Goal: Task Accomplishment & Management: Use online tool/utility

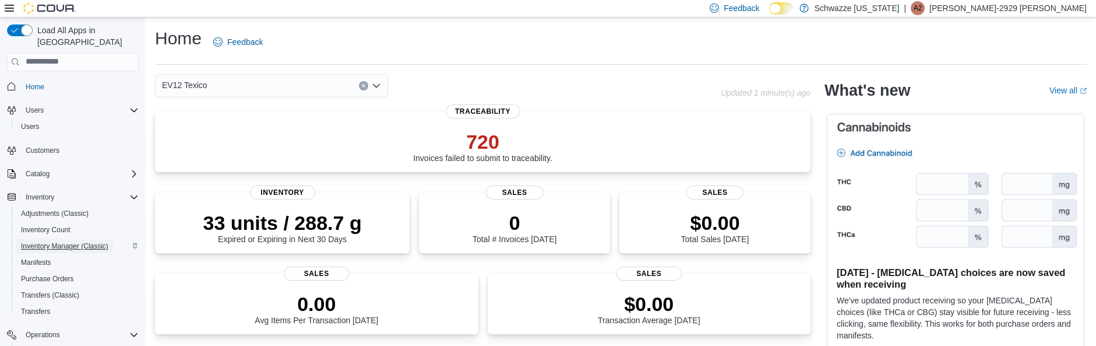
click at [63, 241] on span "Inventory Manager (Classic)" at bounding box center [64, 245] width 87 height 9
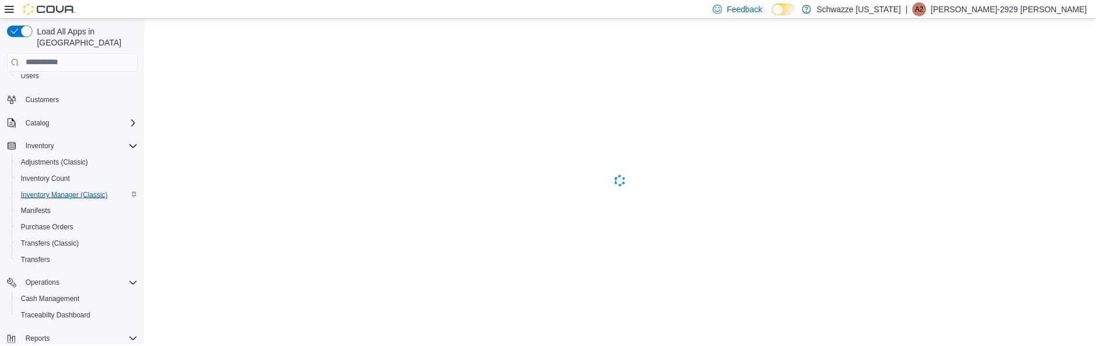
scroll to position [117, 0]
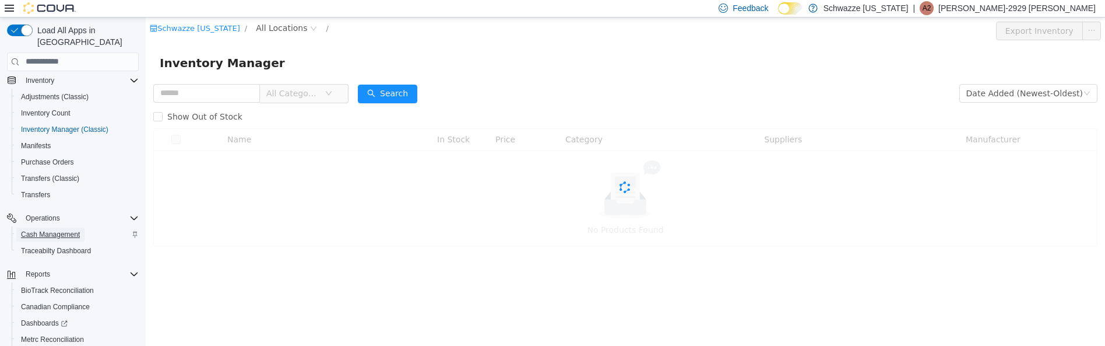
click at [55, 230] on span "Cash Management" at bounding box center [50, 234] width 59 height 9
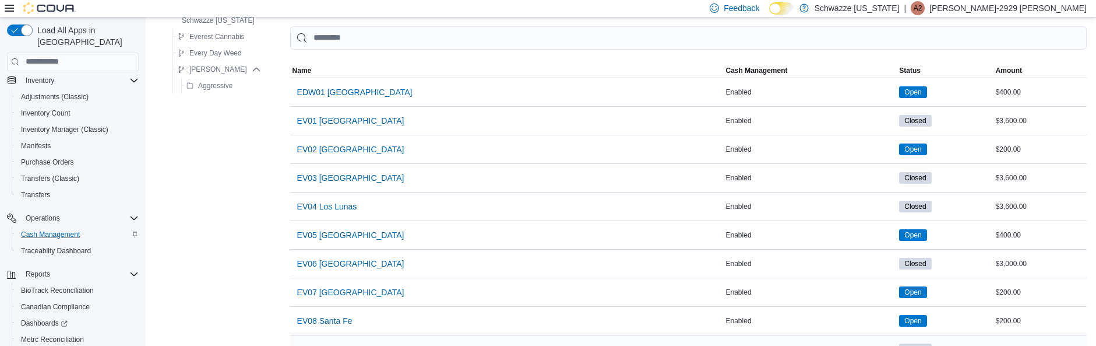
scroll to position [175, 0]
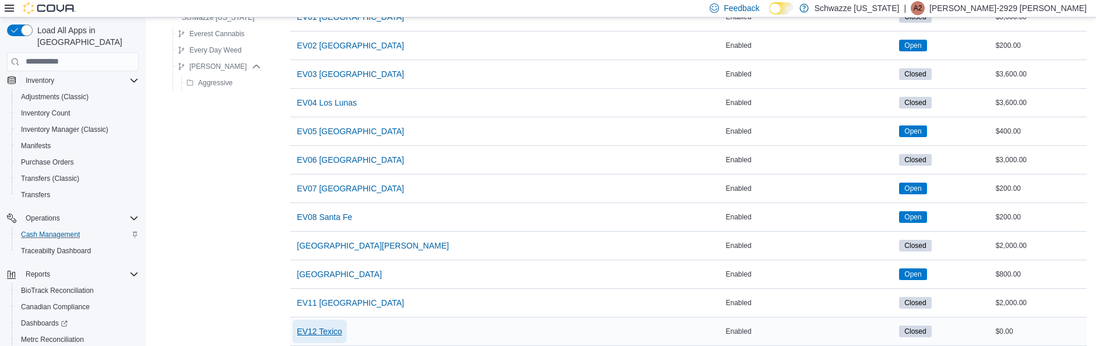
click at [322, 327] on span "EV12 Texico" at bounding box center [319, 331] width 45 height 12
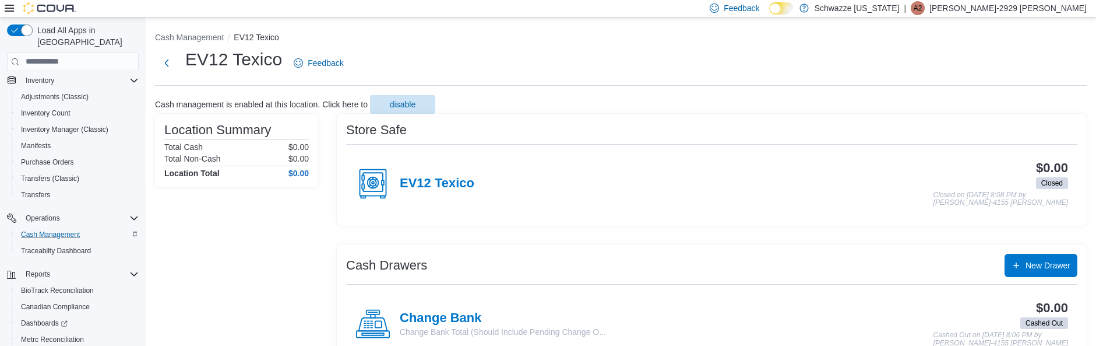
click at [451, 199] on div "EV12 Texico" at bounding box center [415, 183] width 119 height 35
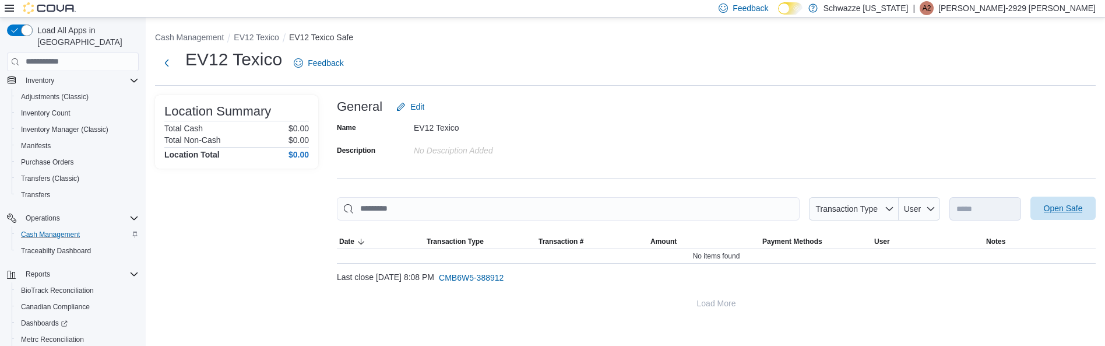
click at [1043, 202] on span "Open Safe" at bounding box center [1063, 207] width 51 height 23
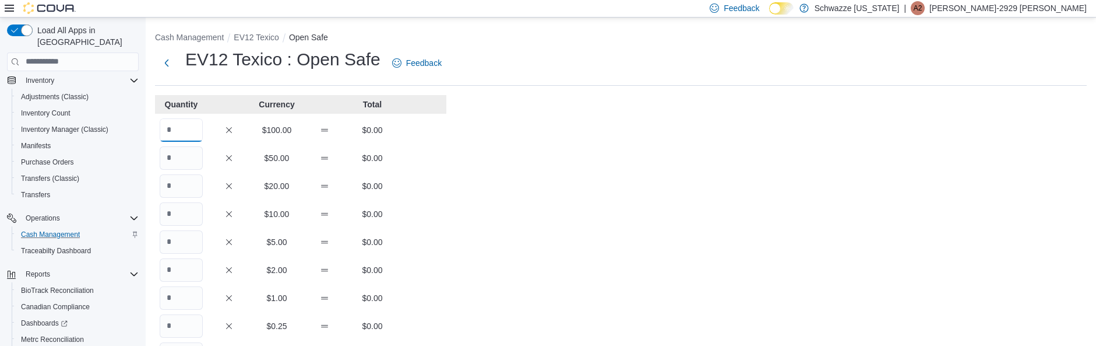
click at [180, 123] on input "Quantity" at bounding box center [181, 129] width 43 height 23
type input "**"
